Goal: Task Accomplishment & Management: Use online tool/utility

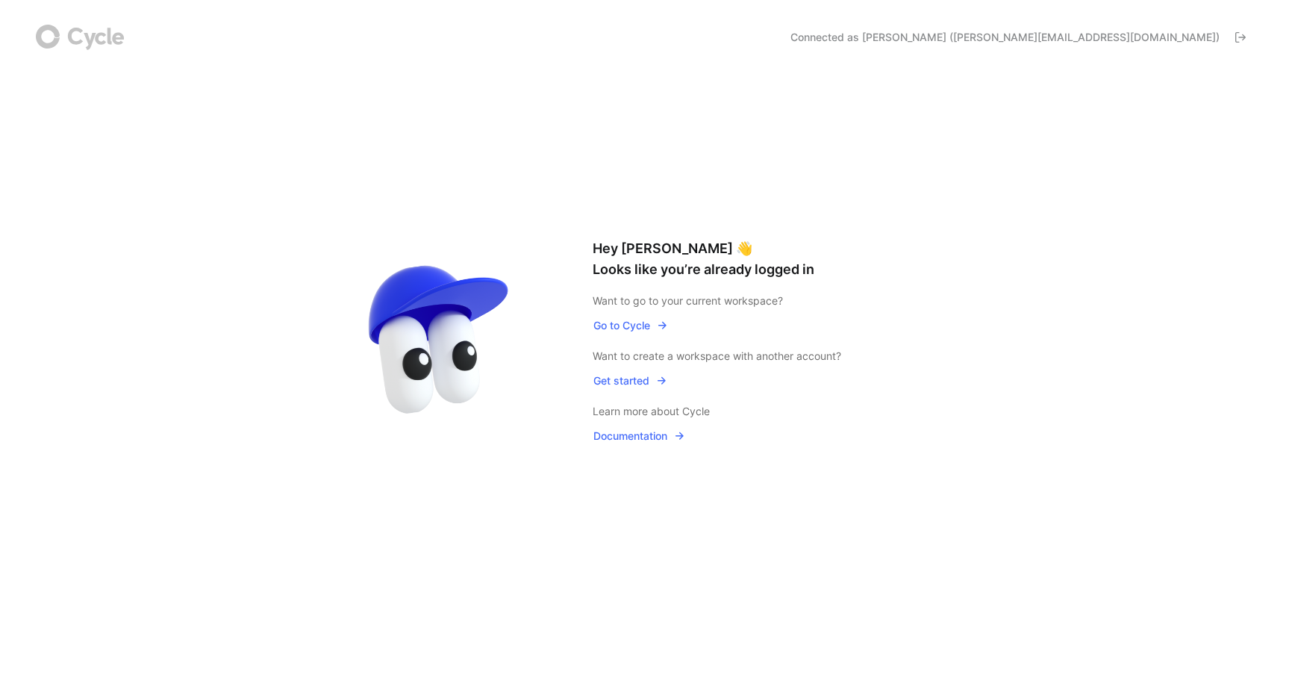
click at [639, 327] on span "Go to Cycle" at bounding box center [630, 325] width 75 height 18
click at [646, 319] on span "Go to Cycle" at bounding box center [630, 325] width 75 height 18
